Goal: Transaction & Acquisition: Purchase product/service

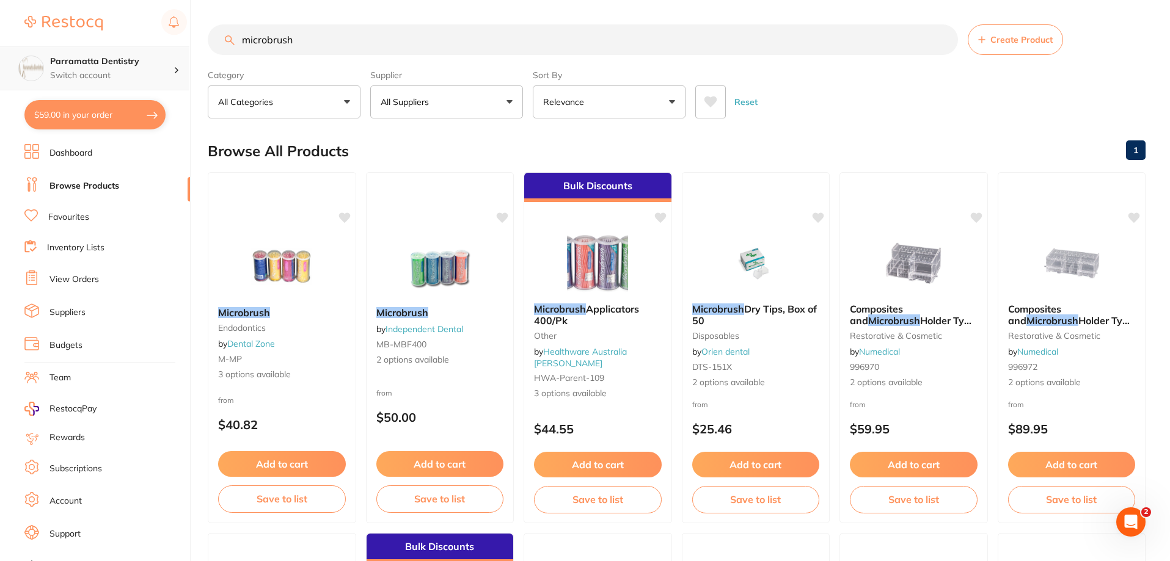
scroll to position [1, 0]
drag, startPoint x: 370, startPoint y: 38, endPoint x: 153, endPoint y: 53, distance: 217.3
click at [156, 53] on div "$59.00 Parramatta Dentistry Switch account Parramatta Dentistry $59.00 in your …" at bounding box center [585, 280] width 1170 height 561
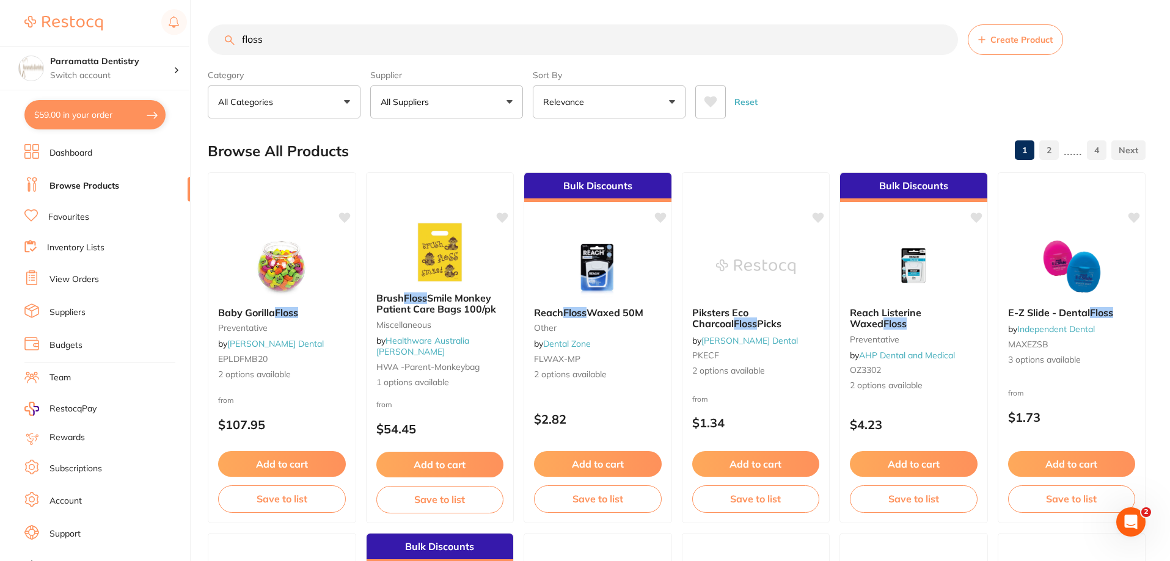
scroll to position [0, 0]
click at [426, 107] on p "All Suppliers" at bounding box center [406, 102] width 53 height 12
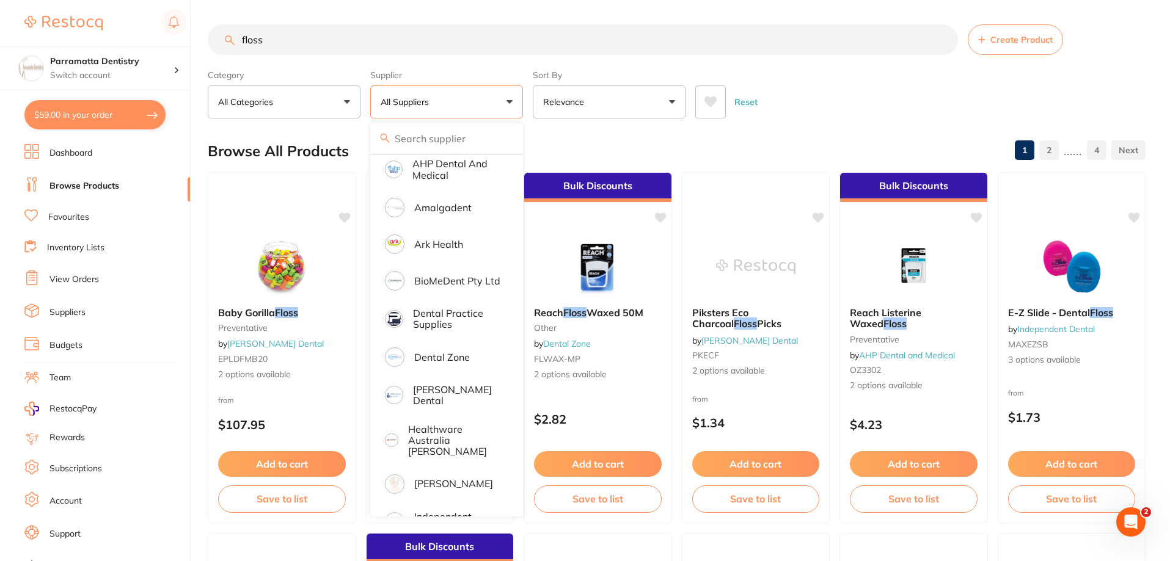
scroll to position [122, 0]
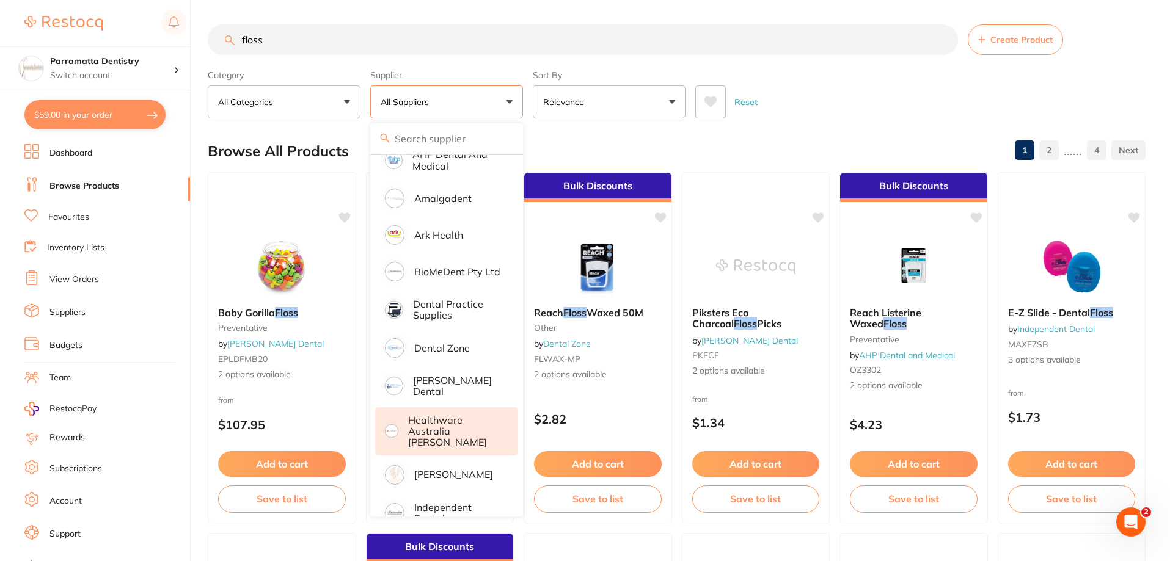
click at [438, 426] on p "Healthware Australia [PERSON_NAME]" at bounding box center [454, 432] width 93 height 34
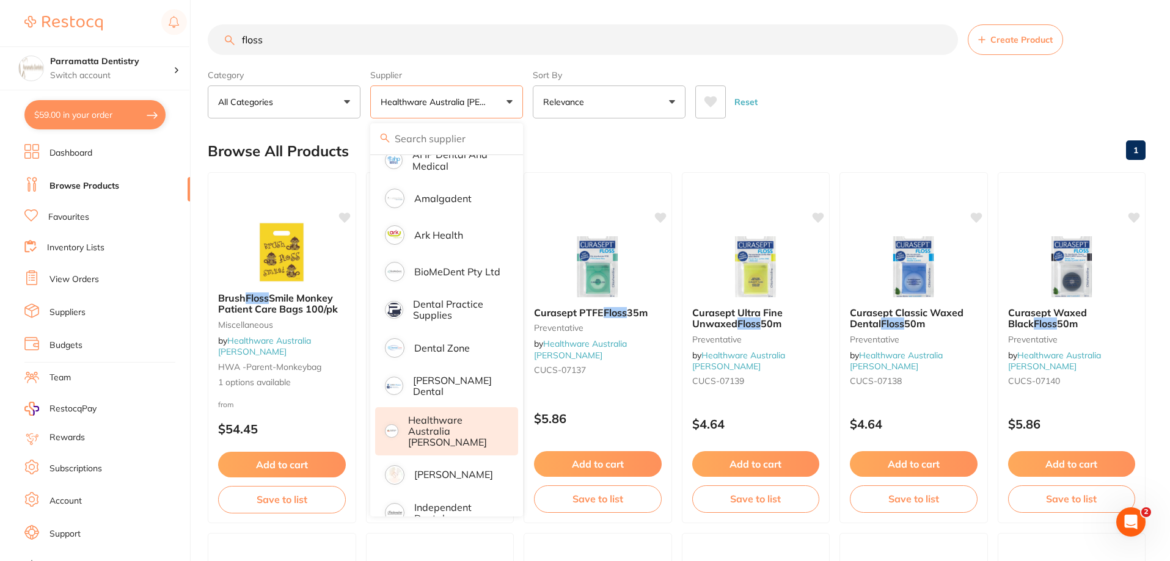
scroll to position [0, 0]
click at [881, 97] on div "Reset" at bounding box center [915, 97] width 440 height 43
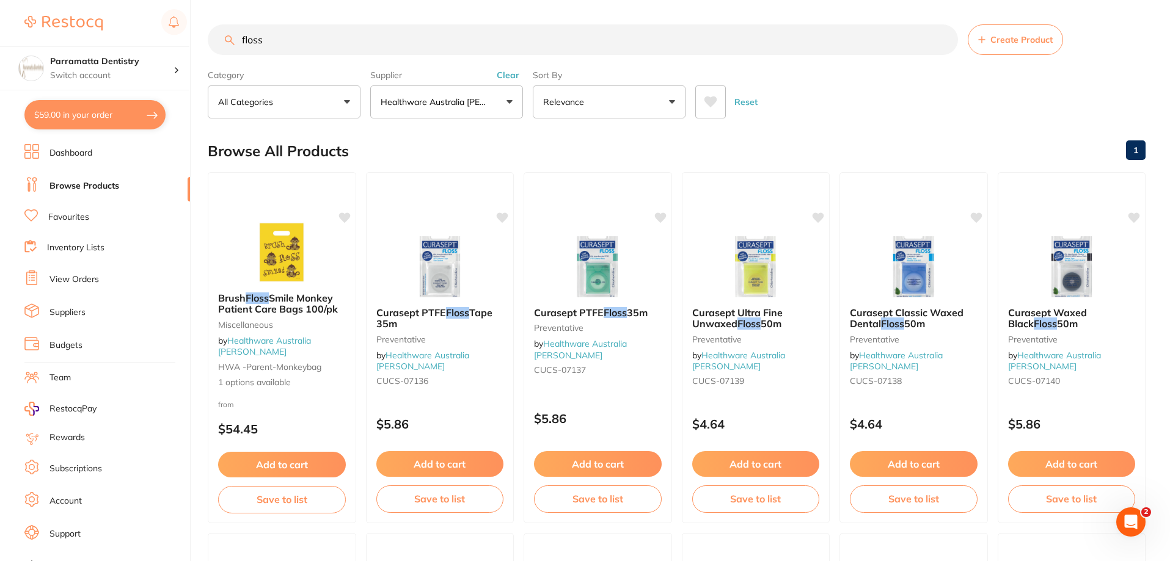
click at [329, 40] on input "floss" at bounding box center [583, 39] width 750 height 31
type input "floss"
click at [84, 209] on ul "Dashboard Browse Products Favourites Inventory Lists View Orders Suppliers Budg…" at bounding box center [107, 354] width 166 height 421
click at [92, 214] on li "Favourites" at bounding box center [107, 217] width 166 height 16
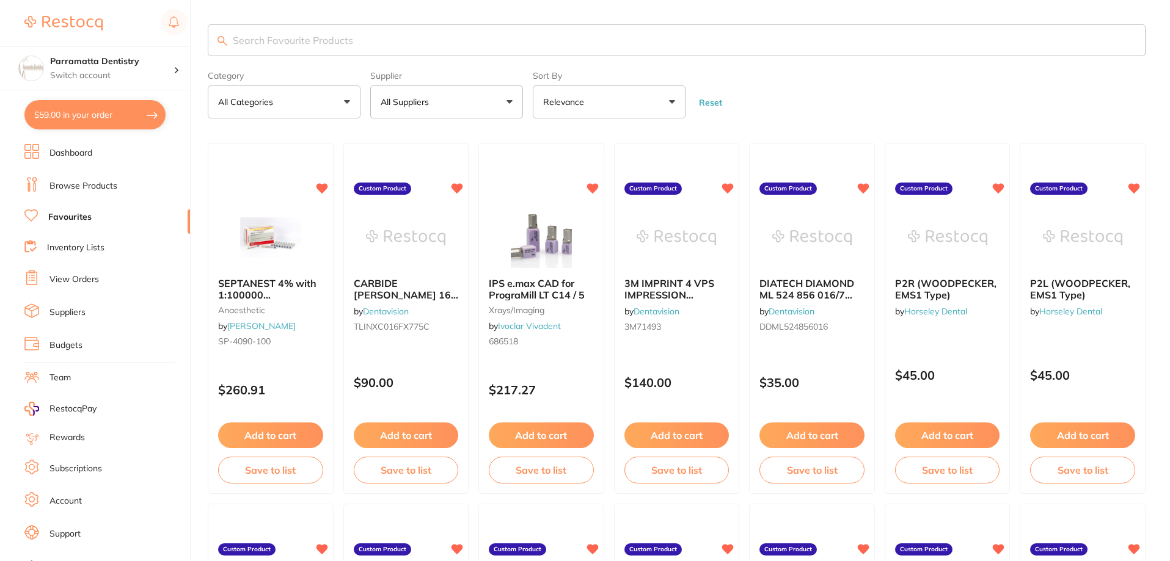
click at [363, 45] on input "search" at bounding box center [676, 40] width 937 height 32
type input "floss"
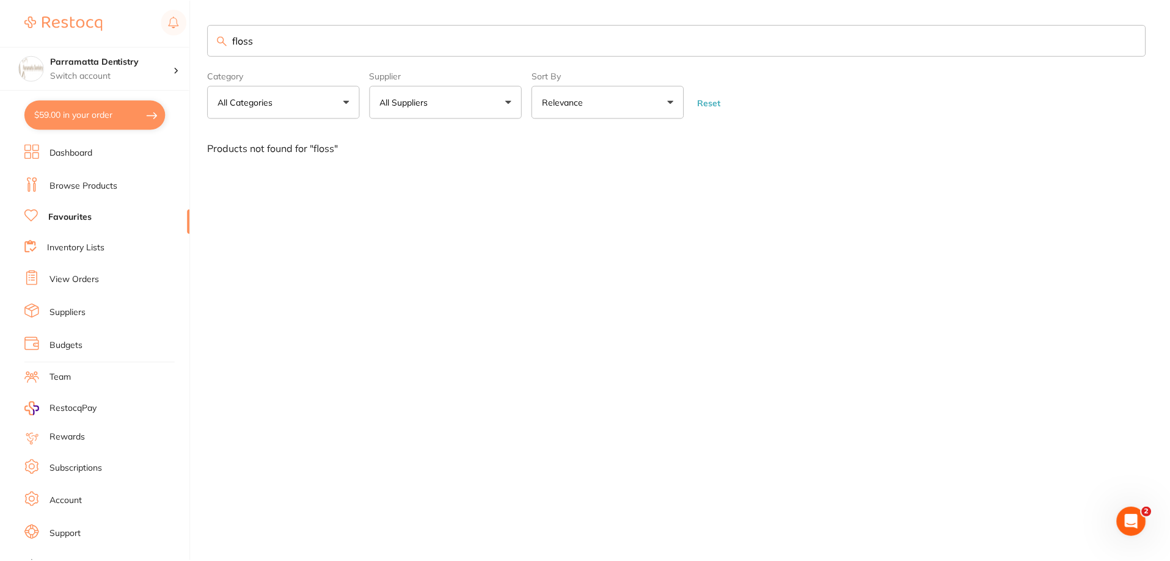
scroll to position [1, 0]
drag, startPoint x: 269, startPoint y: 48, endPoint x: 197, endPoint y: 56, distance: 72.6
click at [199, 56] on div "$59.00 Parramatta Dentistry Switch account Parramatta Dentistry $59.00 in your …" at bounding box center [586, 280] width 1173 height 561
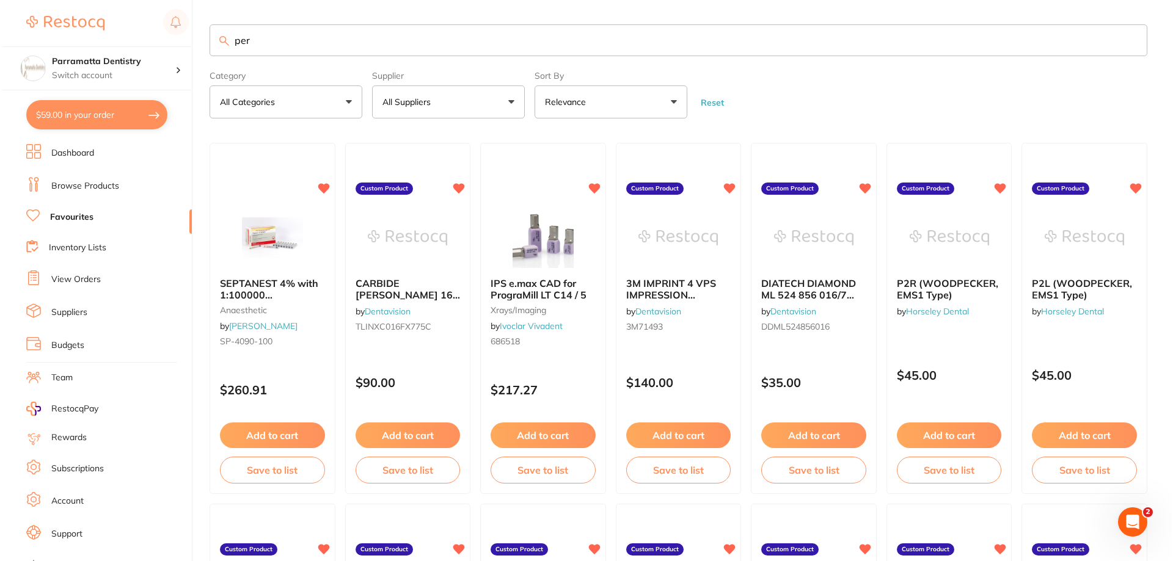
scroll to position [0, 0]
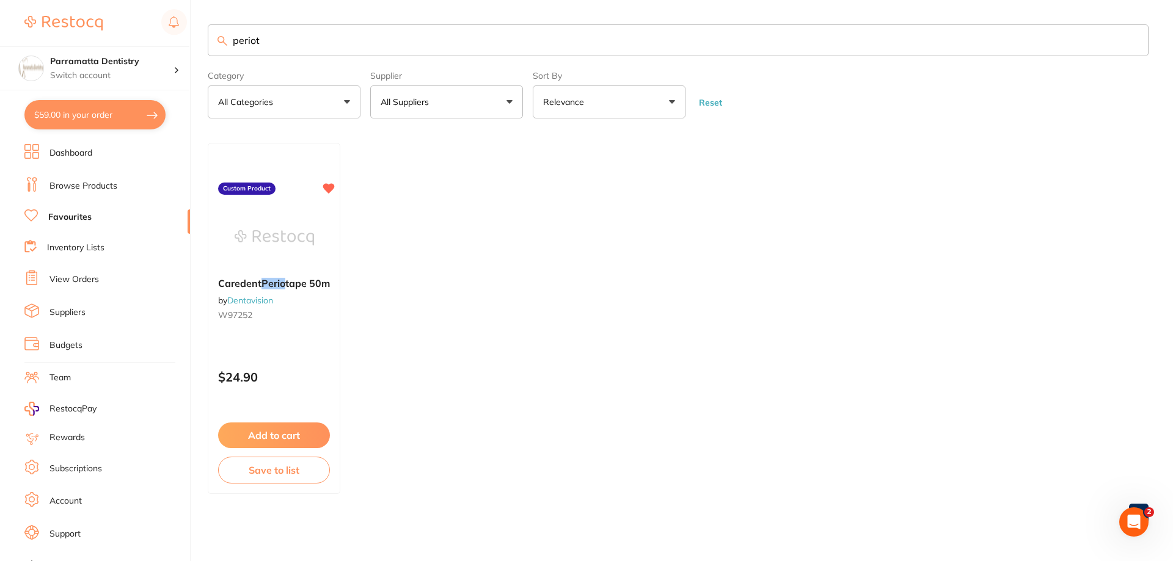
type input "periota"
drag, startPoint x: 295, startPoint y: 48, endPoint x: 214, endPoint y: 49, distance: 80.6
click at [214, 49] on input "periota" at bounding box center [678, 40] width 940 height 32
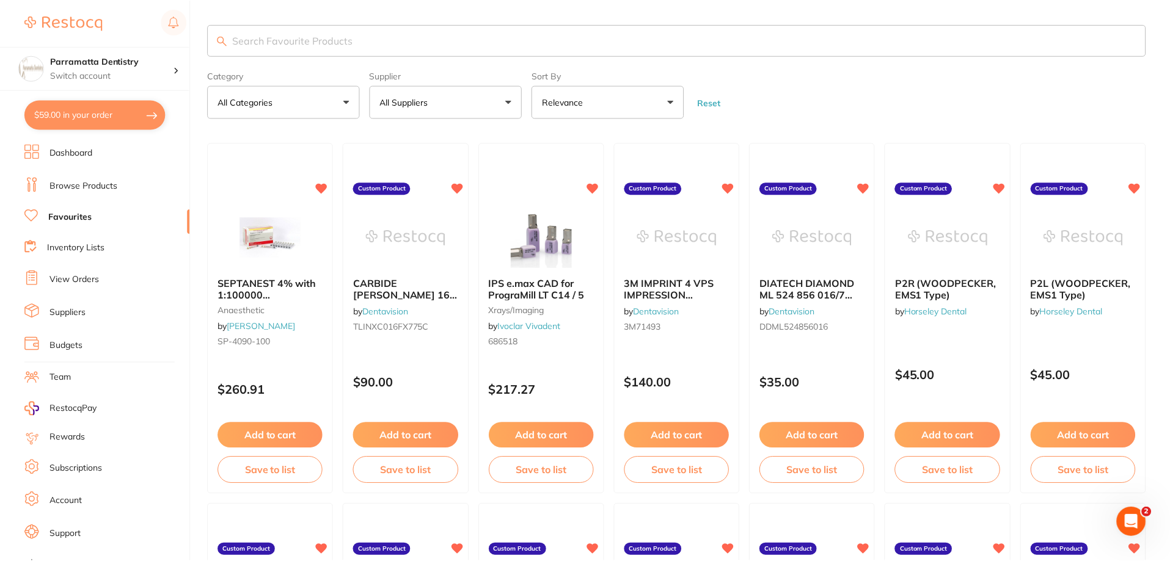
scroll to position [0, 0]
click at [93, 181] on link "Browse Products" at bounding box center [83, 186] width 68 height 12
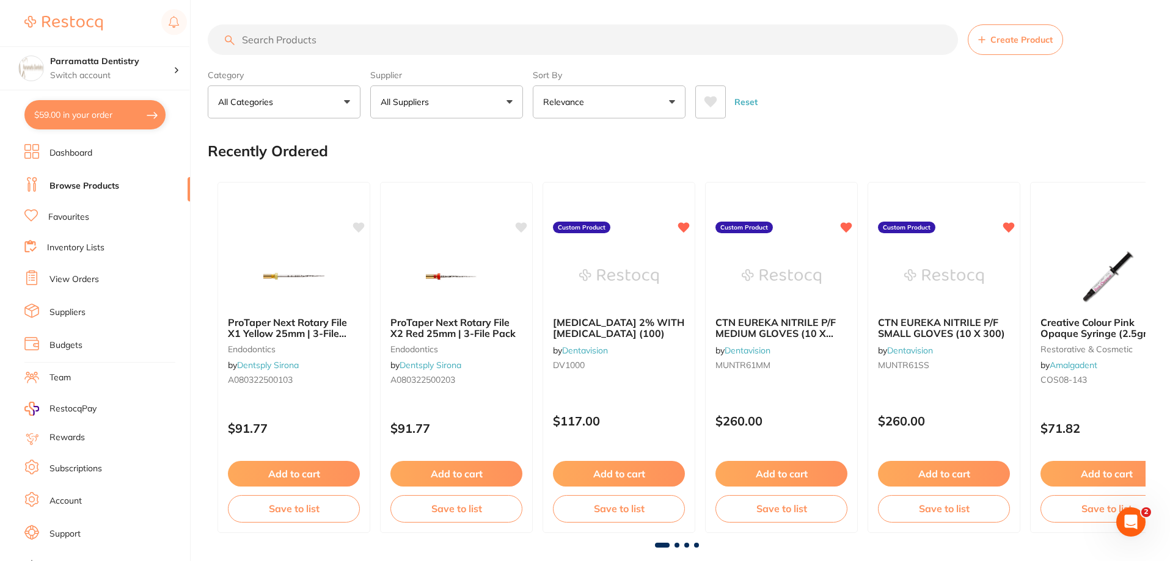
click at [297, 45] on input "search" at bounding box center [583, 39] width 750 height 31
type input "caredent"
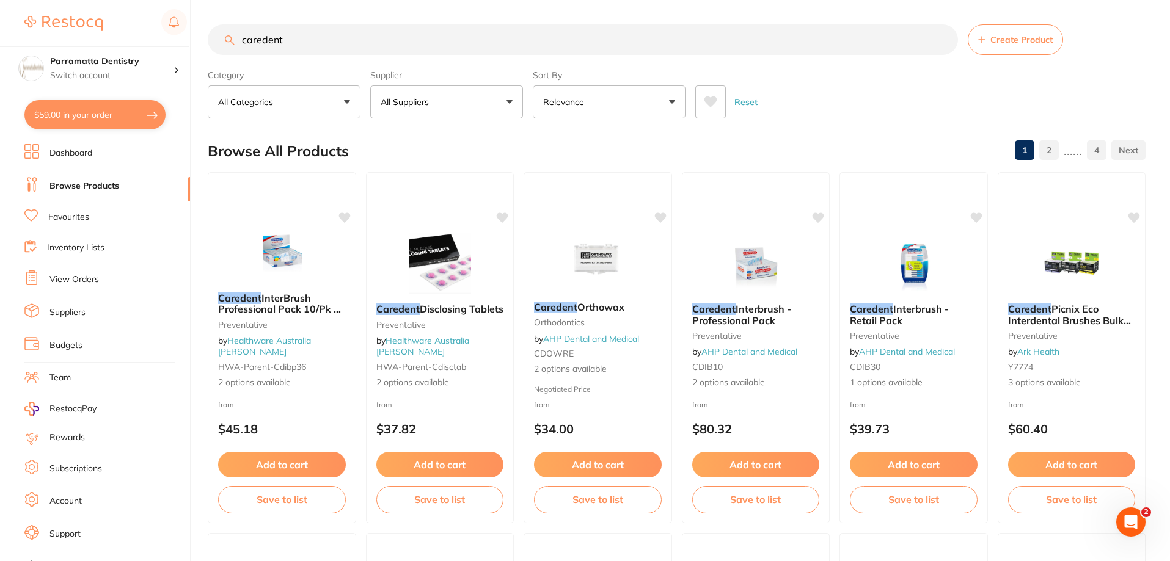
click at [453, 103] on button "All Suppliers" at bounding box center [446, 101] width 153 height 33
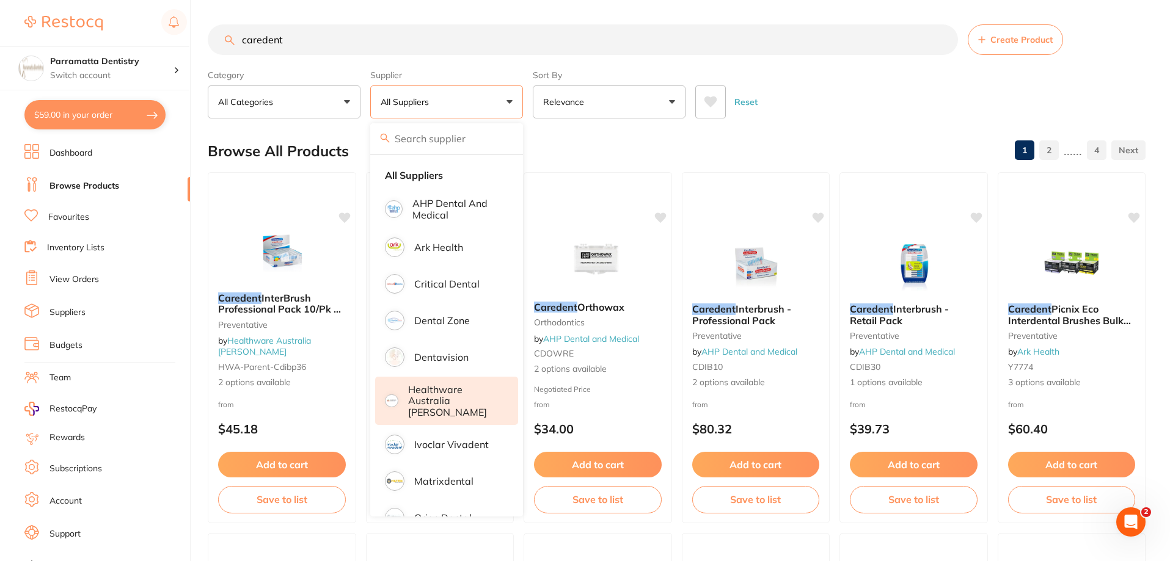
click at [451, 400] on p "Healthware Australia [PERSON_NAME]" at bounding box center [454, 401] width 93 height 34
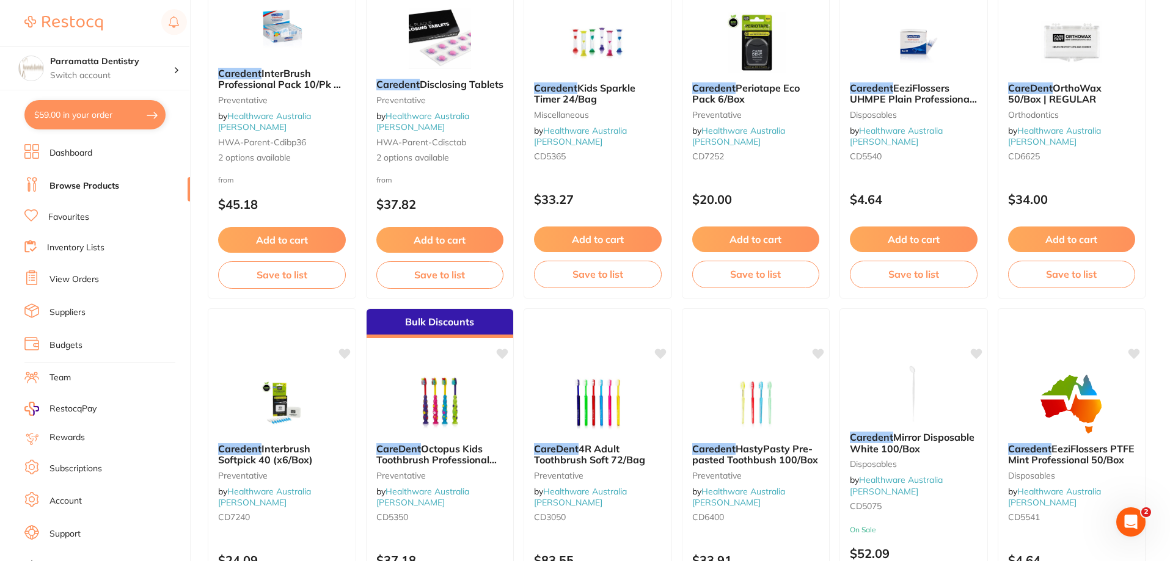
scroll to position [244, 0]
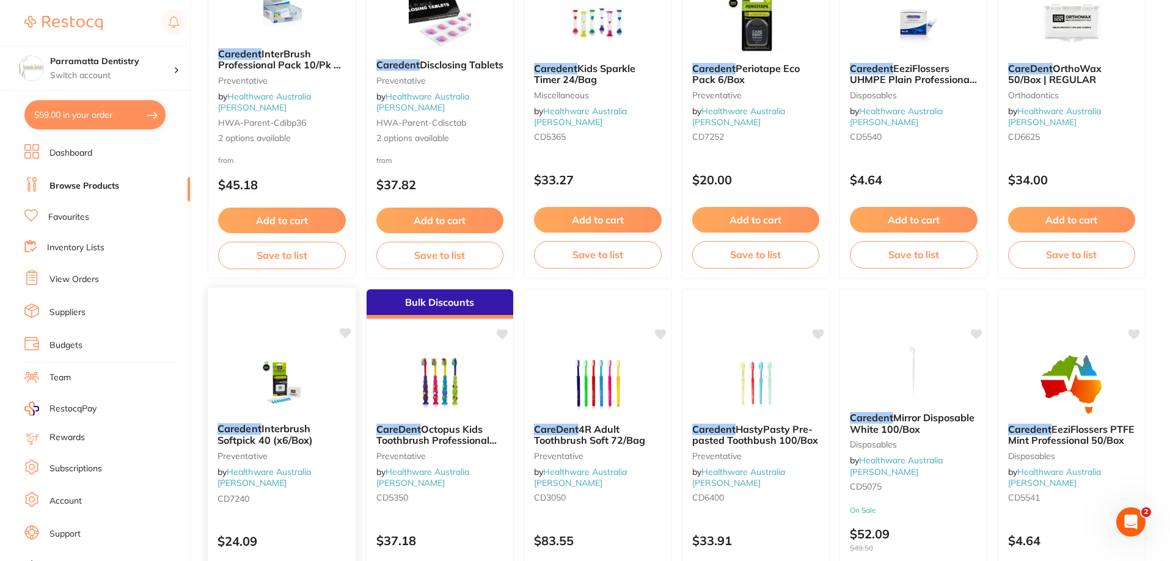
click at [302, 378] on img at bounding box center [282, 383] width 80 height 62
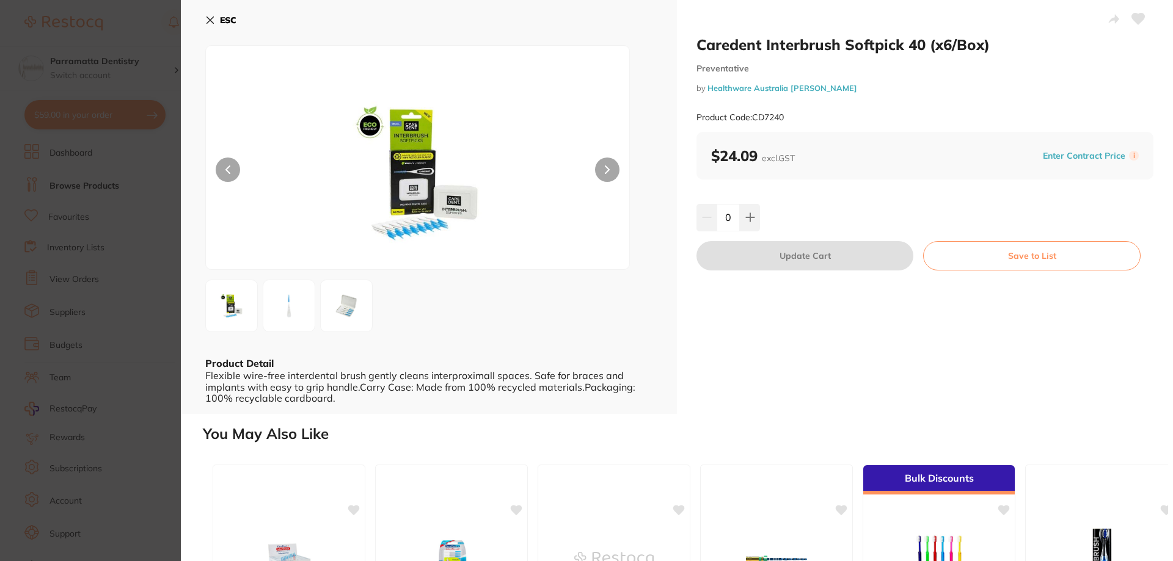
click at [426, 186] on img at bounding box center [418, 172] width 254 height 193
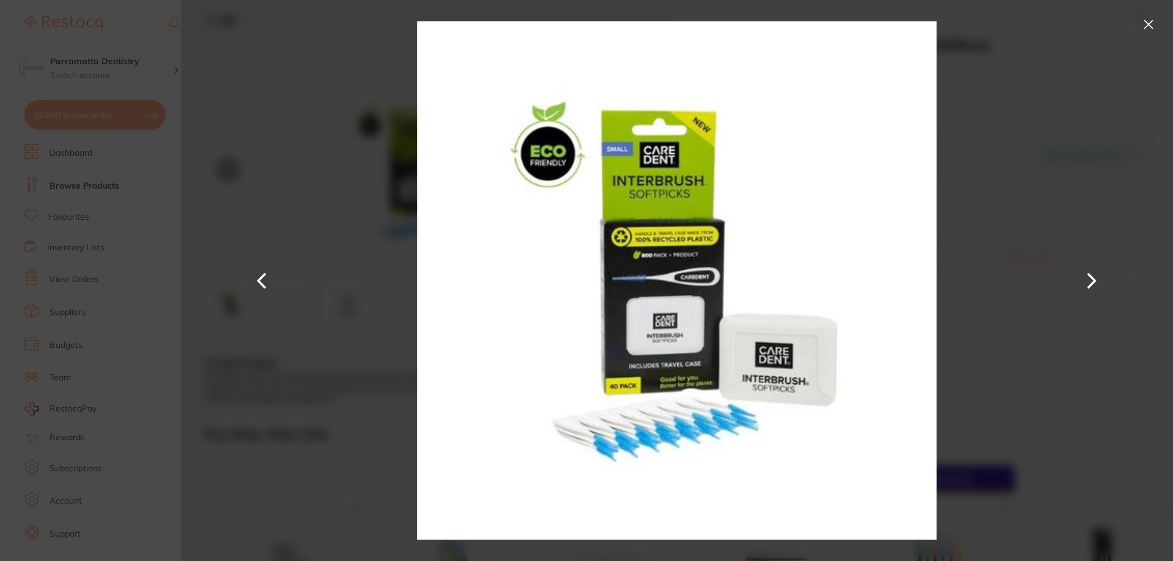
click at [1009, 340] on div at bounding box center [677, 280] width 992 height 561
click at [313, 351] on div at bounding box center [677, 280] width 992 height 561
click at [1144, 26] on button at bounding box center [1148, 25] width 20 height 20
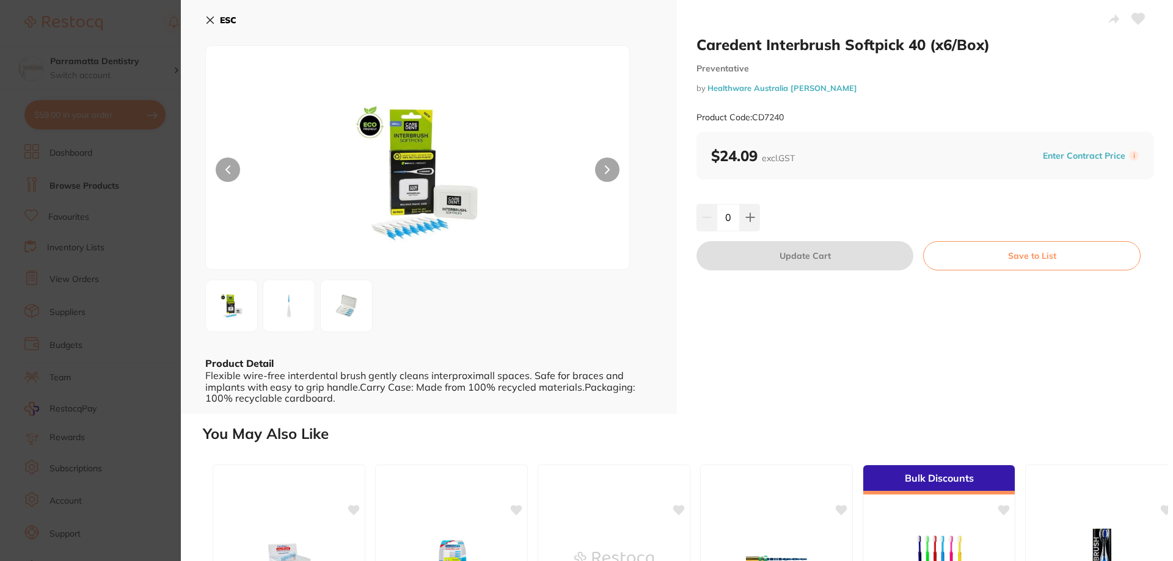
click at [352, 304] on img at bounding box center [346, 306] width 44 height 44
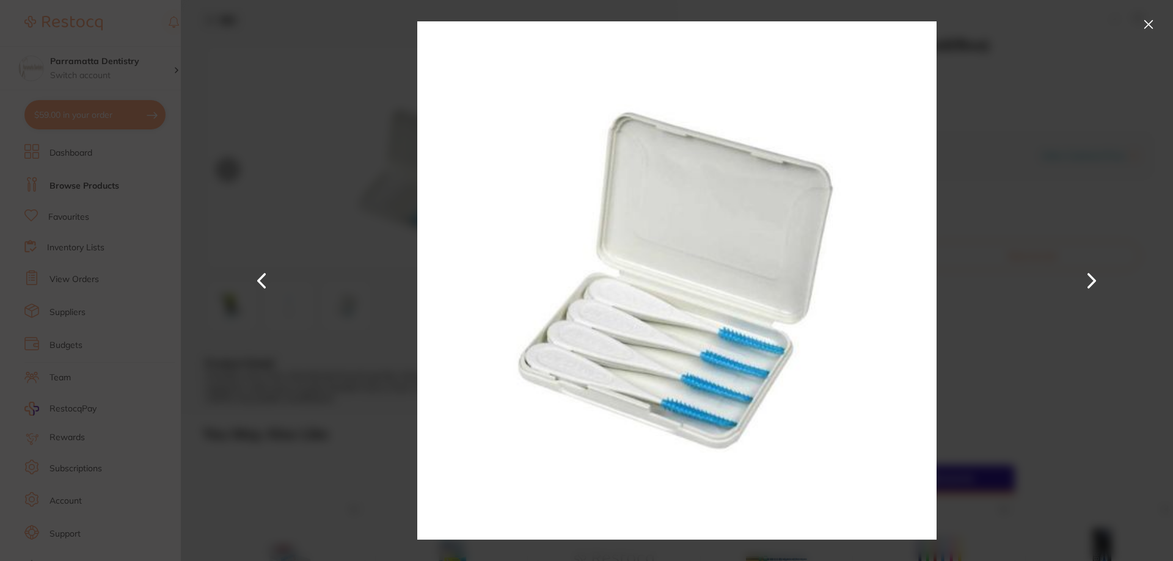
click at [109, 317] on section "Caredent Interbrush Softpick 40 (x6/Box) Preventative by Healthware Australia […" at bounding box center [586, 280] width 1173 height 561
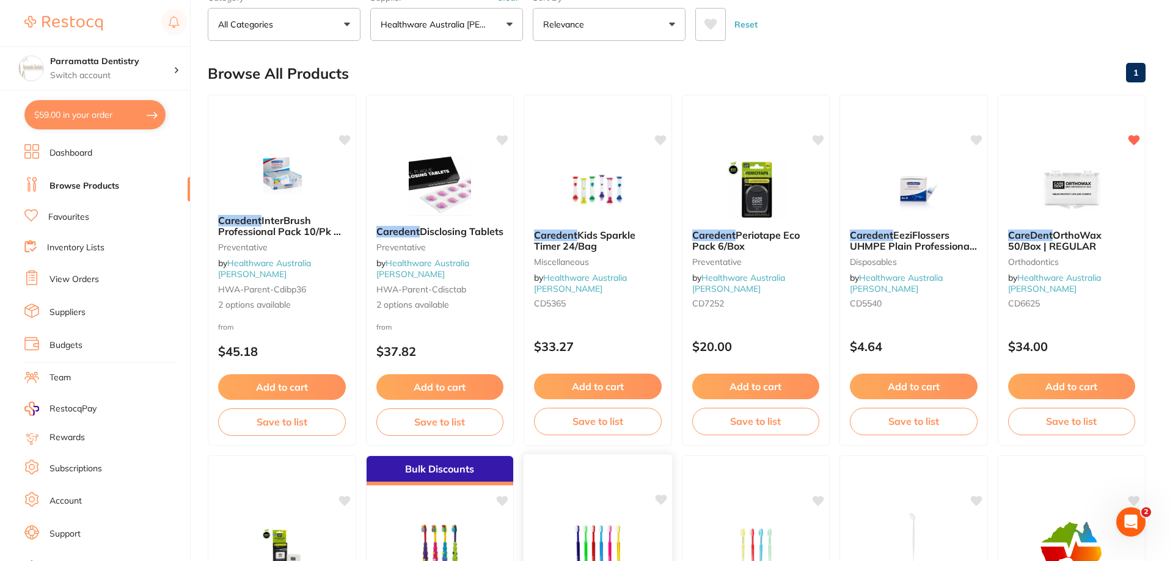
scroll to position [76, 0]
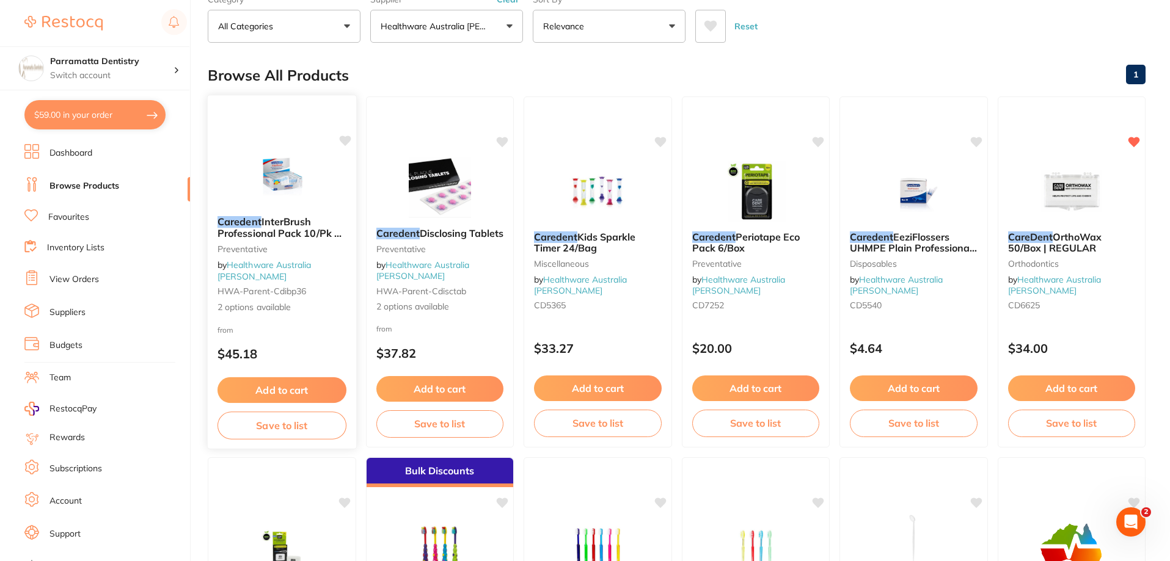
click at [286, 206] on img at bounding box center [282, 176] width 80 height 62
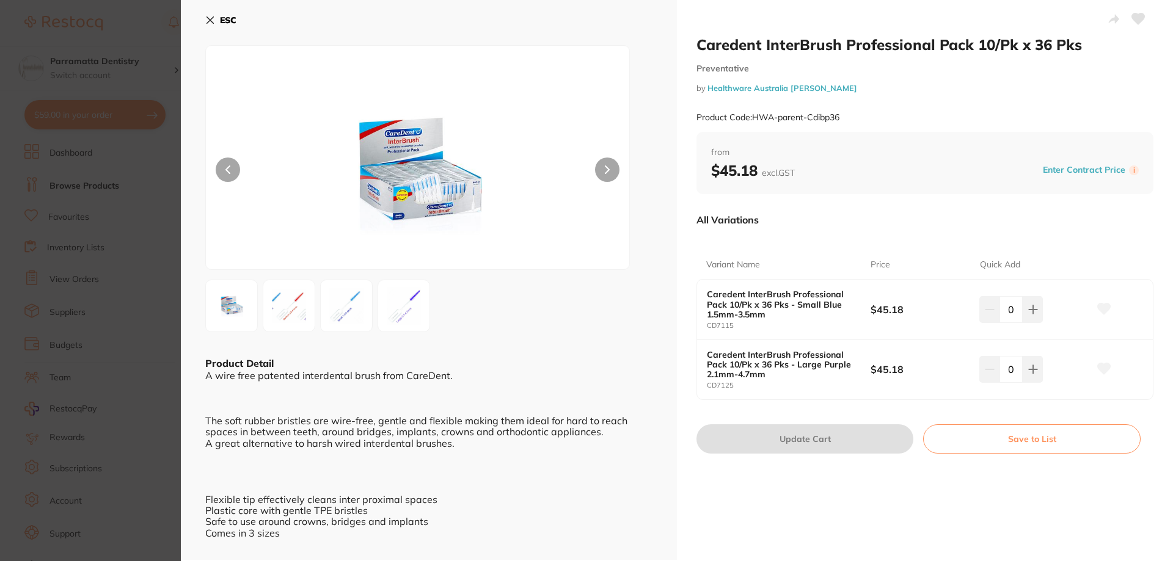
click at [298, 315] on img at bounding box center [289, 306] width 44 height 44
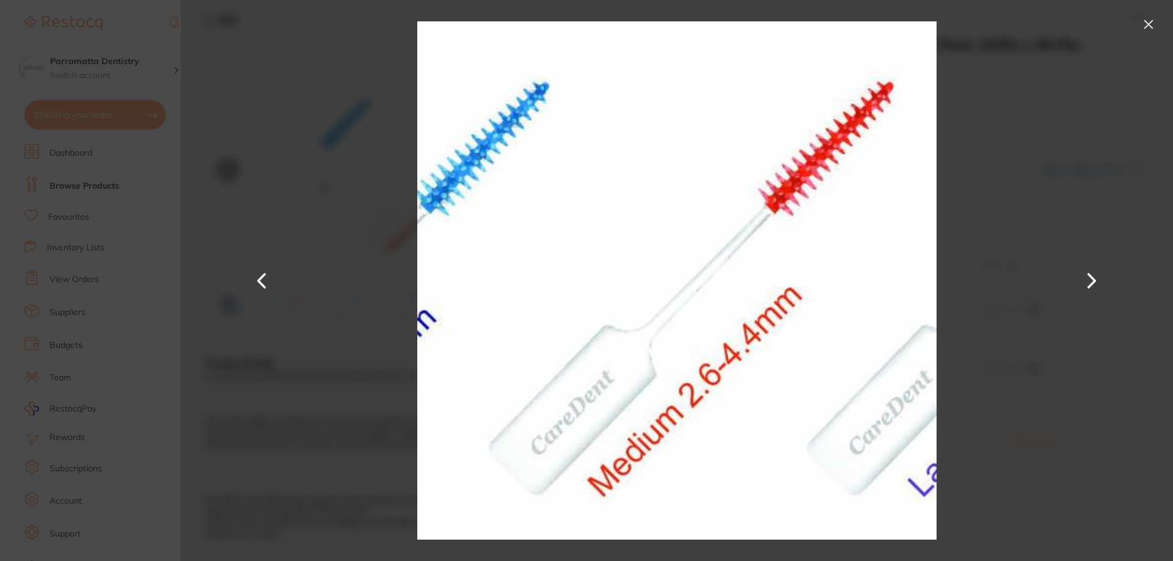
click at [1098, 275] on button at bounding box center [1091, 280] width 29 height 281
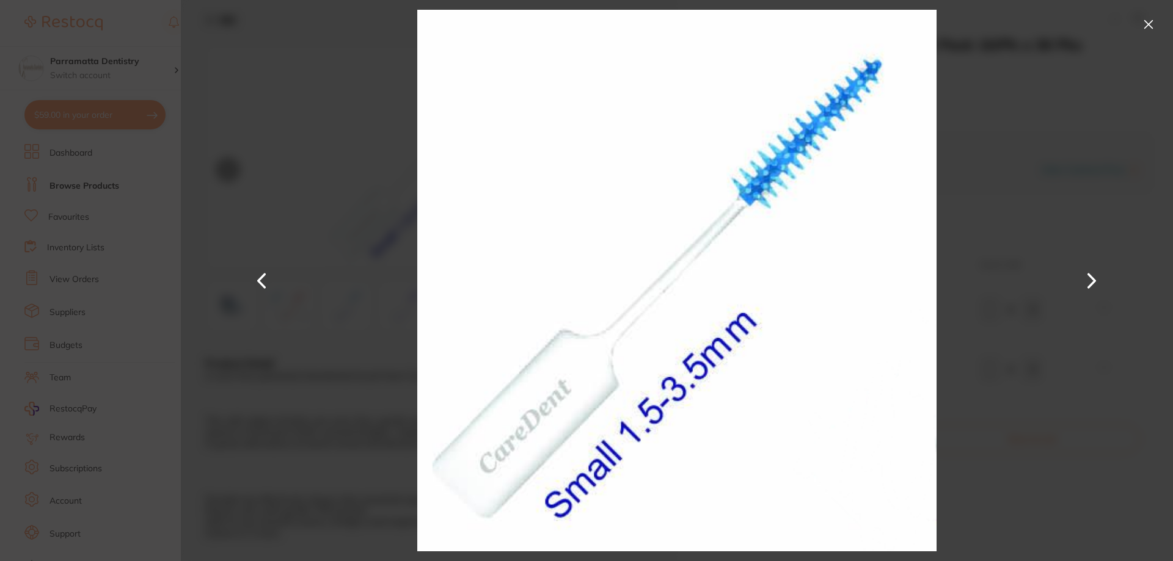
click at [1091, 280] on button at bounding box center [1091, 280] width 29 height 281
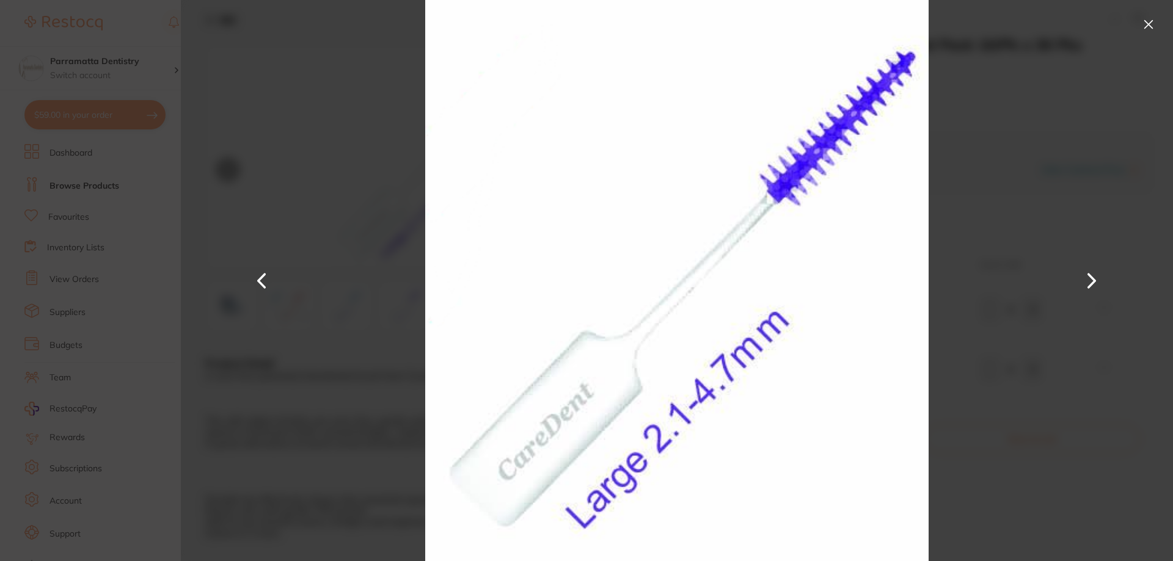
click at [137, 375] on section "Caredent InterBrush Professional Pack 10/Pk x 36 Pks Preventative by Healthware…" at bounding box center [586, 280] width 1173 height 561
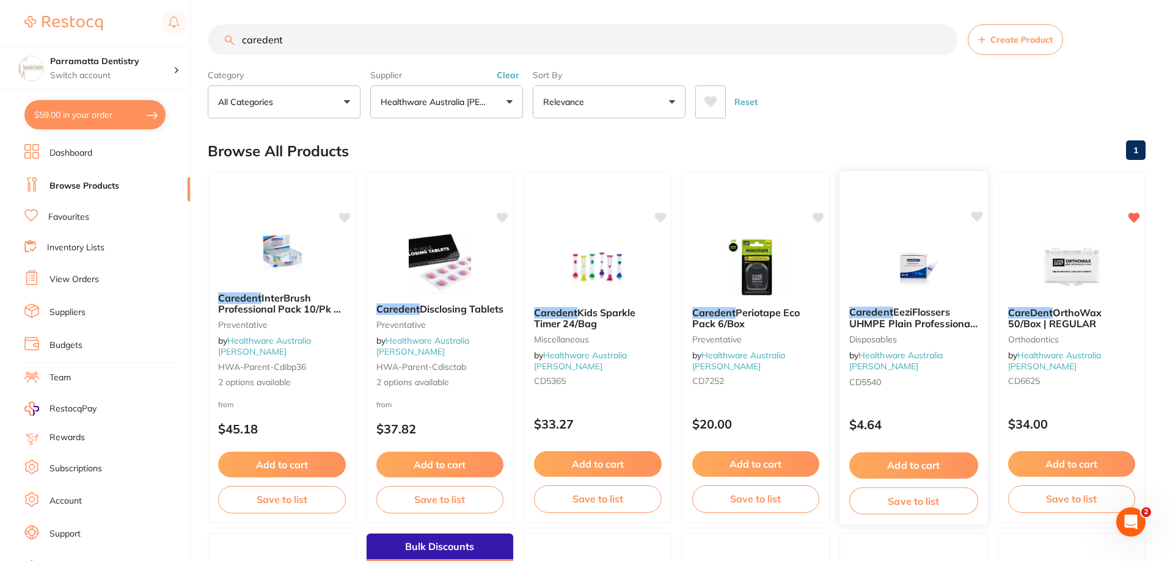
click at [922, 266] on img at bounding box center [913, 266] width 80 height 62
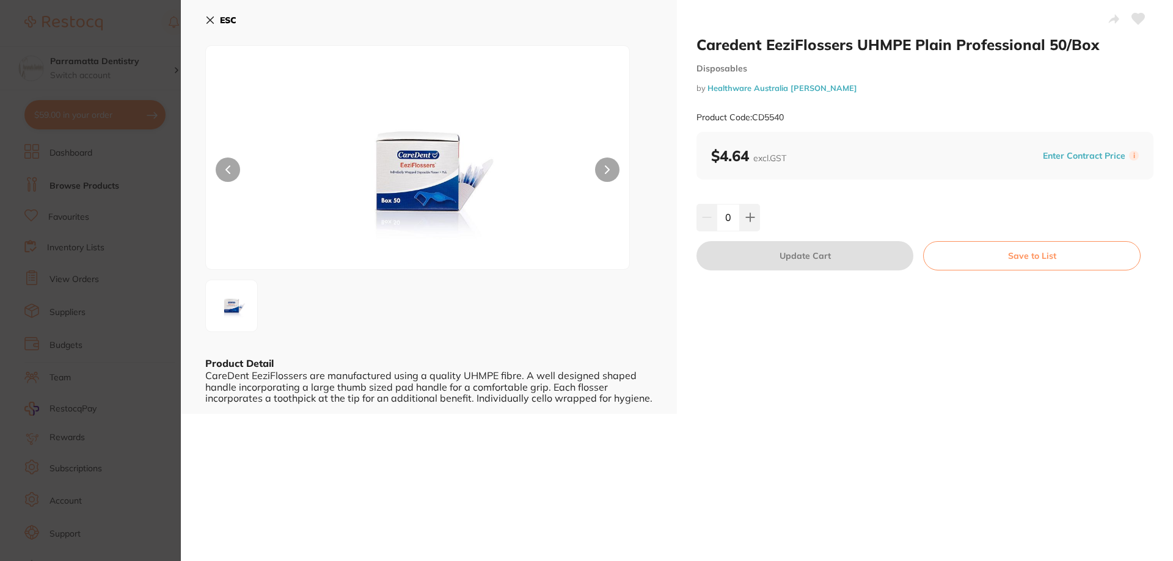
click at [180, 294] on section "Caredent EeziFlossers UHMPE Plain Professional 50/Box Disposables by Healthware…" at bounding box center [586, 280] width 1173 height 561
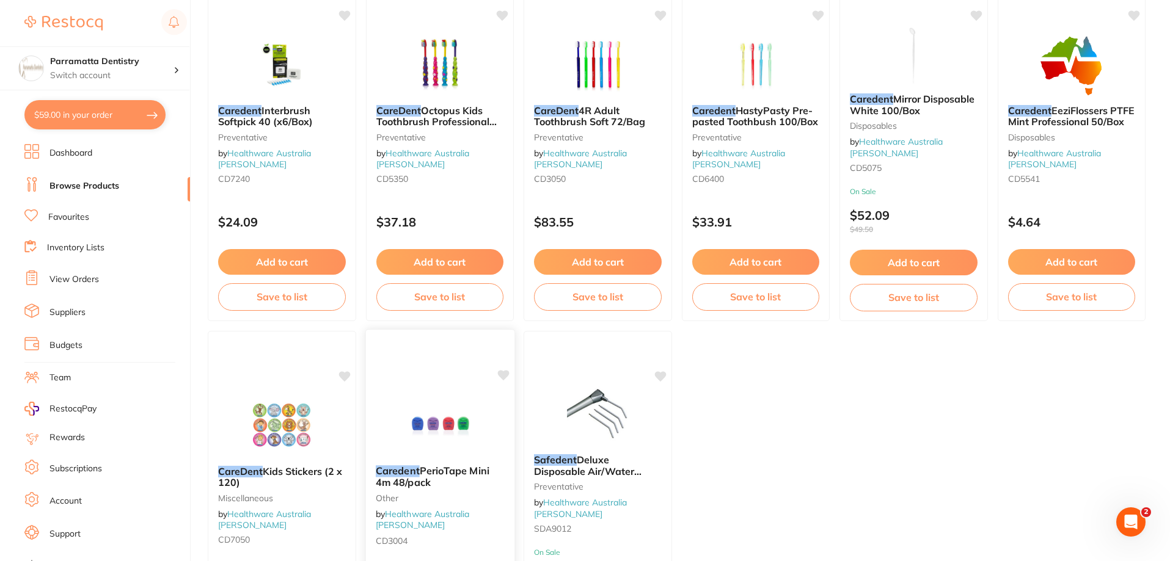
scroll to position [564, 0]
